Goal: Task Accomplishment & Management: Use online tool/utility

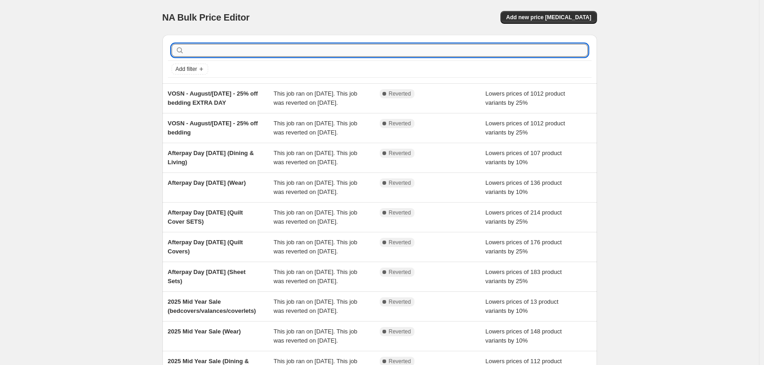
click at [258, 55] on input "text" at bounding box center [387, 50] width 402 height 13
type input "fl"
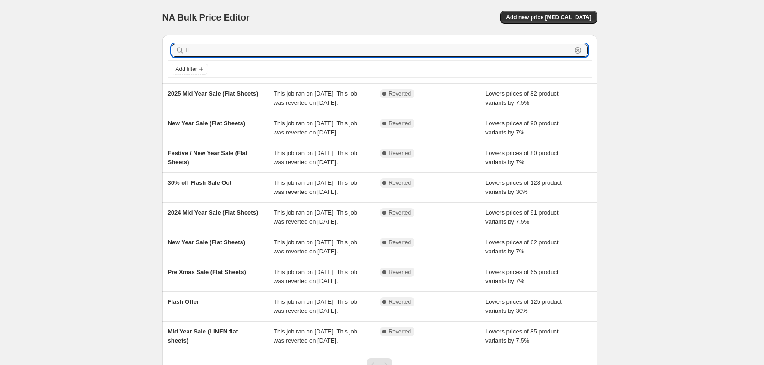
click at [258, 55] on input "fl" at bounding box center [378, 50] width 385 height 13
type input "flas"
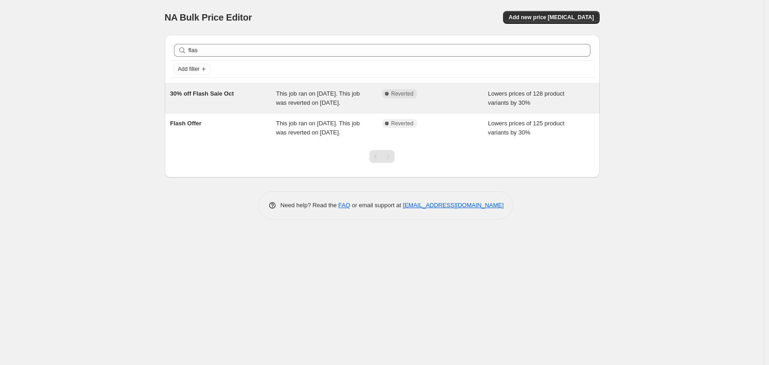
click at [222, 91] on span "30% off Flash Sale Oct" at bounding box center [202, 93] width 64 height 7
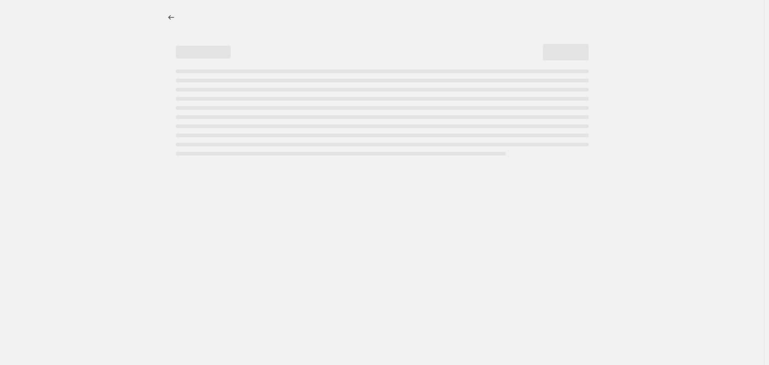
select select "percentage"
select select "collection"
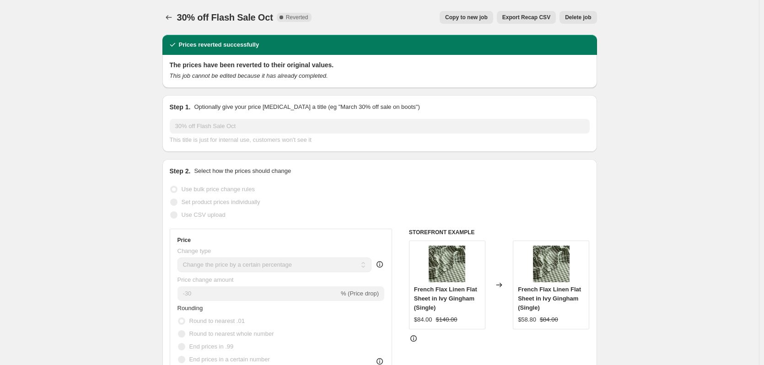
click at [466, 18] on span "Copy to new job" at bounding box center [466, 17] width 43 height 7
select select "percentage"
select select "collection"
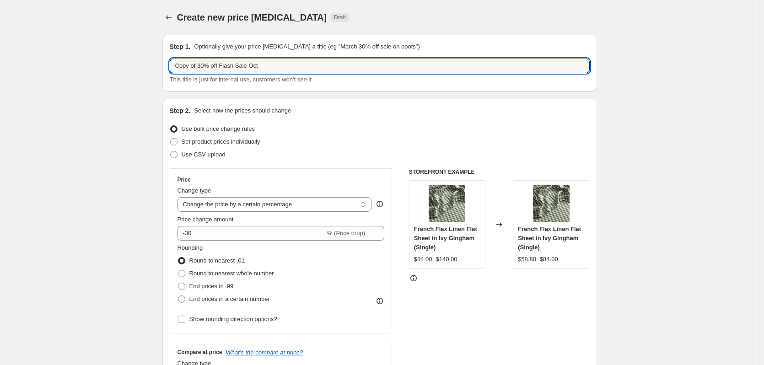
drag, startPoint x: 200, startPoint y: 66, endPoint x: 163, endPoint y: 70, distance: 37.7
click at [217, 63] on input "30% Flash Sale Oct" at bounding box center [380, 66] width 420 height 15
click at [271, 66] on input "30% Flash Sale - Oct" at bounding box center [380, 66] width 420 height 15
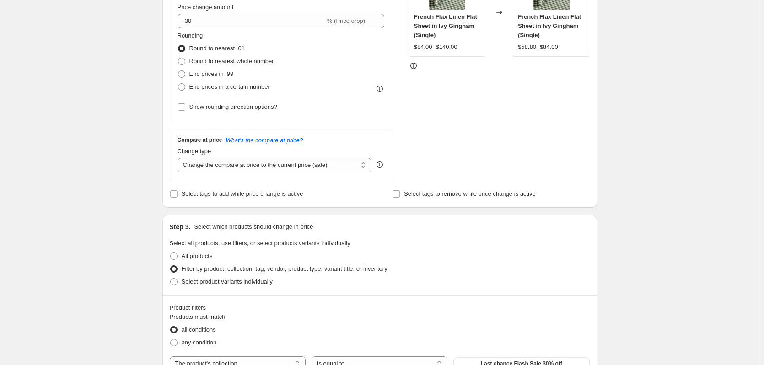
scroll to position [229, 0]
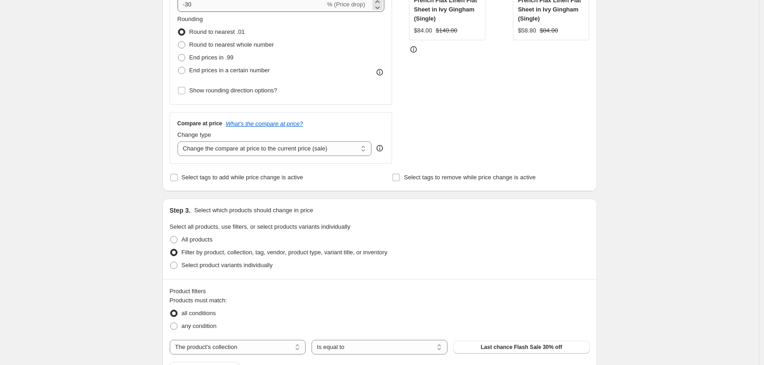
type input "30% Flash Sale - [DATE]"
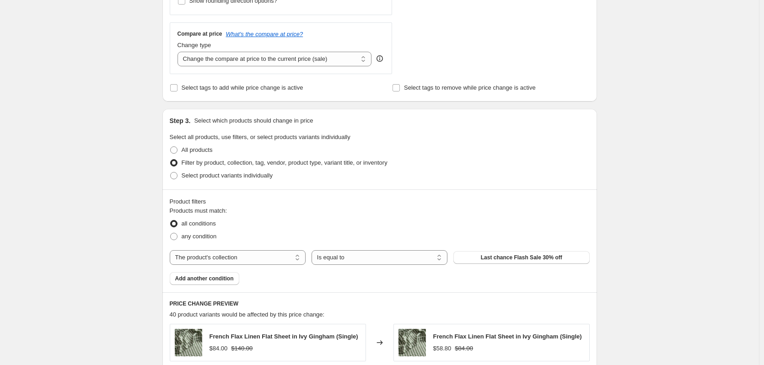
scroll to position [320, 0]
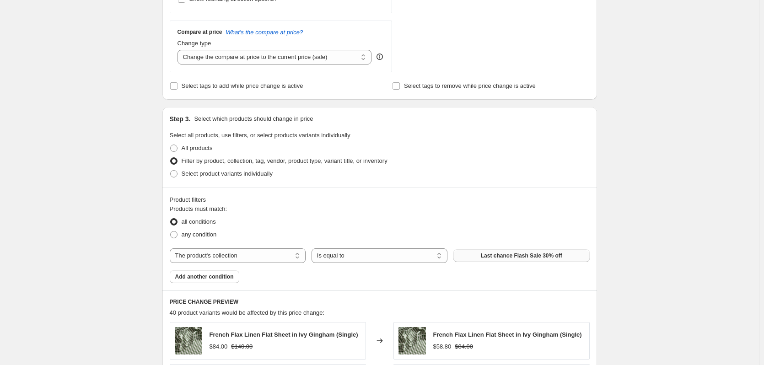
click at [511, 259] on span "Last chance Flash Sale 30% off" at bounding box center [521, 255] width 81 height 7
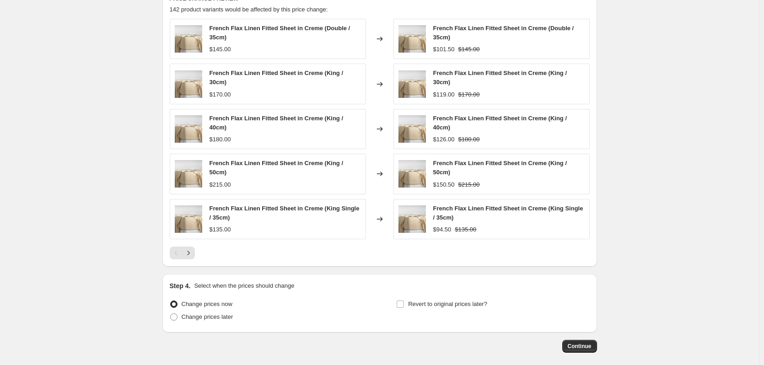
scroll to position [659, 0]
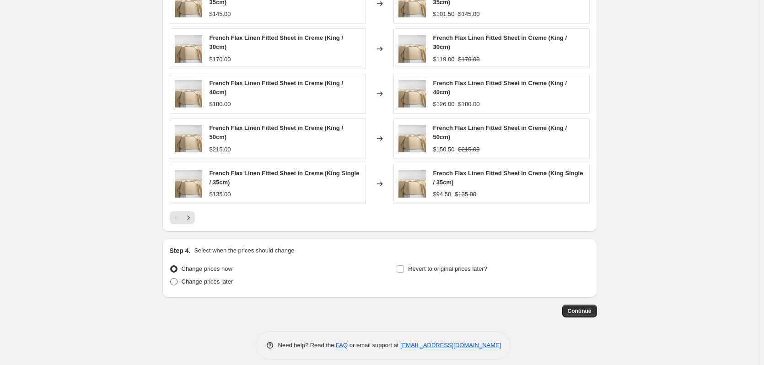
click at [174, 278] on span at bounding box center [173, 281] width 7 height 7
click at [171, 278] on input "Change prices later" at bounding box center [170, 278] width 0 height 0
radio input "true"
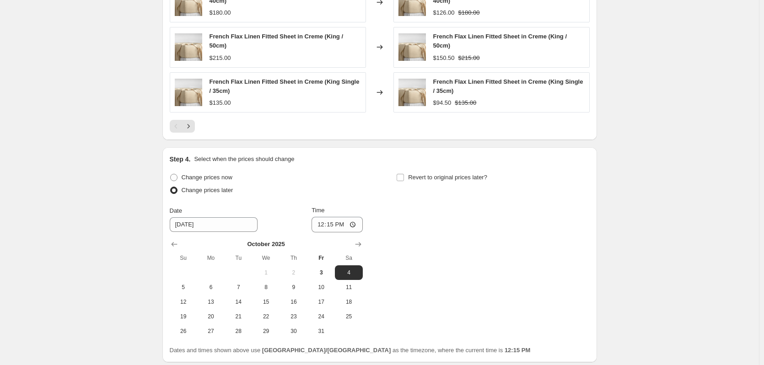
scroll to position [796, 0]
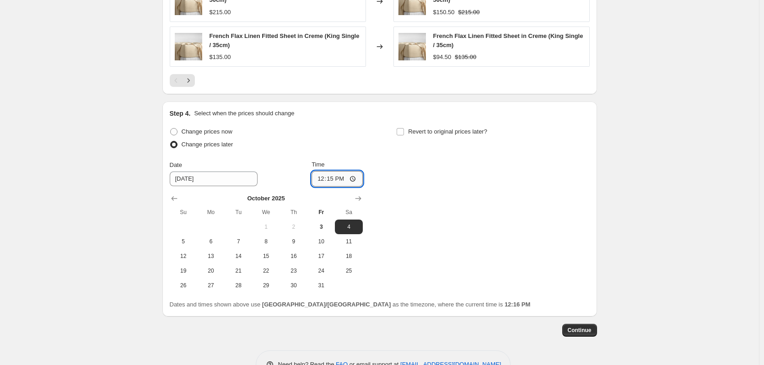
click at [324, 173] on input "12:15" at bounding box center [337, 179] width 51 height 16
type input "23:58"
click at [396, 209] on div "Change prices now Change prices later Date [DATE] Time 23:58 [DATE] Su Mo Tu We…" at bounding box center [380, 208] width 420 height 167
click at [402, 128] on label "Revert to original prices later?" at bounding box center [441, 131] width 91 height 13
click at [402, 128] on input "Revert to original prices later?" at bounding box center [400, 131] width 7 height 7
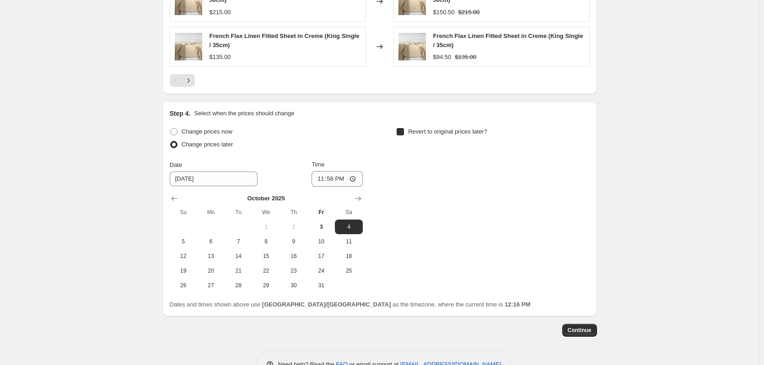
checkbox input "true"
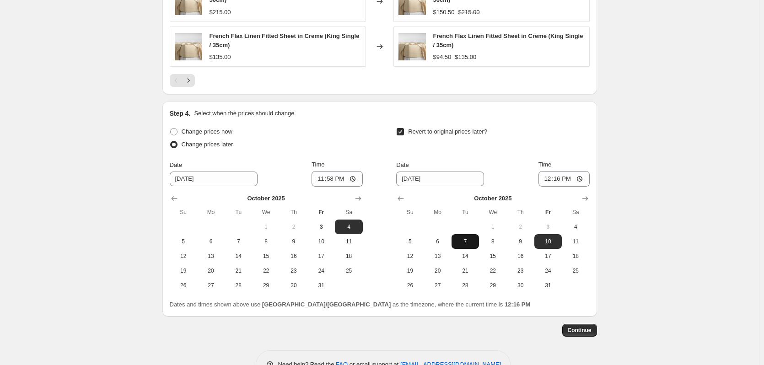
click at [471, 238] on span "7" at bounding box center [465, 241] width 20 height 7
type input "[DATE]"
click at [551, 171] on input "12:16" at bounding box center [564, 179] width 51 height 16
type input "23:59"
click at [513, 139] on div "Revert to original prices later?" at bounding box center [492, 138] width 193 height 27
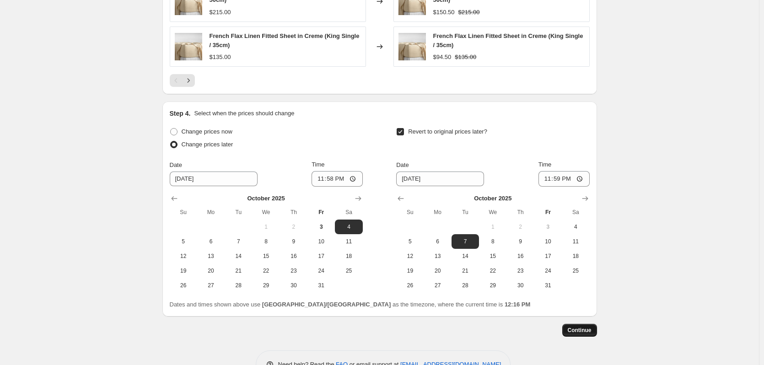
click at [585, 327] on span "Continue" at bounding box center [580, 330] width 24 height 7
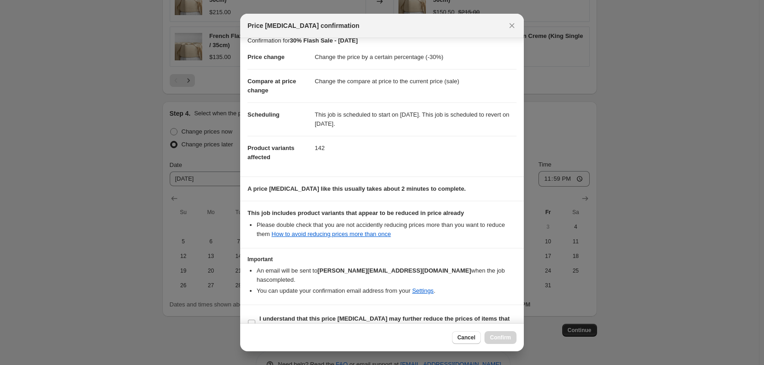
scroll to position [18, 0]
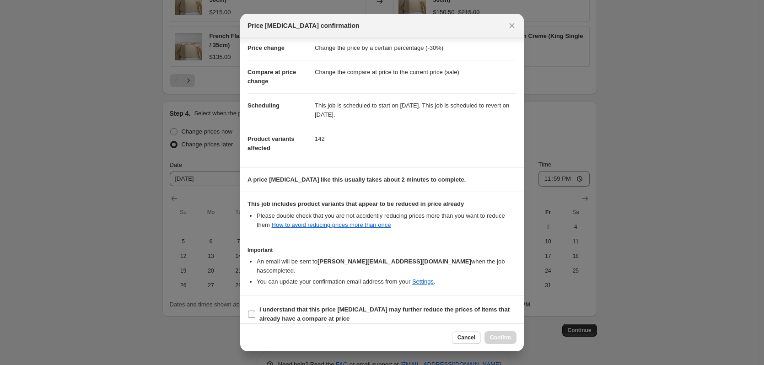
click at [254, 311] on input "I understand that this price [MEDICAL_DATA] may further reduce the prices of it…" at bounding box center [251, 314] width 7 height 7
checkbox input "true"
click at [504, 335] on span "Confirm" at bounding box center [500, 337] width 21 height 7
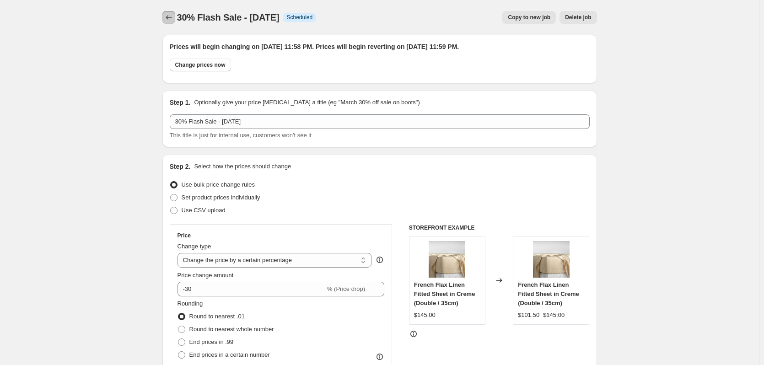
click at [175, 15] on button "Price change jobs" at bounding box center [168, 17] width 13 height 13
